Goal: Information Seeking & Learning: Learn about a topic

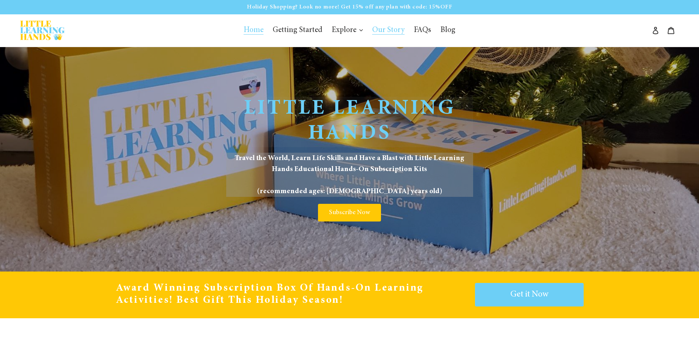
click at [392, 29] on span "Our Story" at bounding box center [388, 31] width 32 height 8
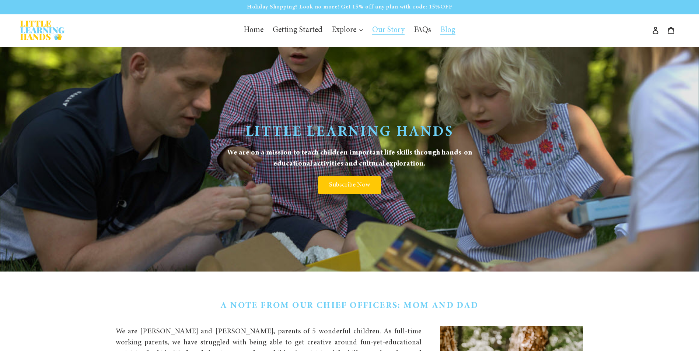
click at [437, 30] on link "Blog" at bounding box center [448, 31] width 22 height 14
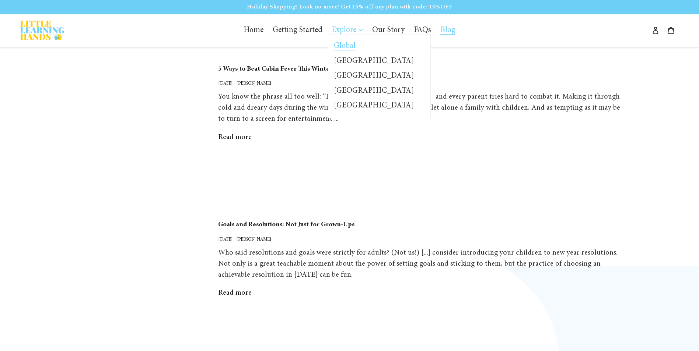
click at [341, 45] on span "Global" at bounding box center [345, 46] width 22 height 8
